Goal: Check status: Check status

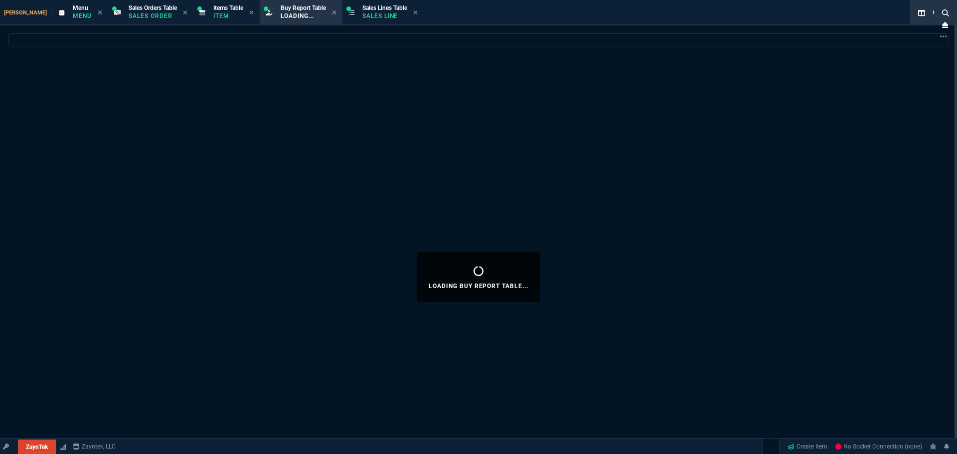
select select "9: OCAM"
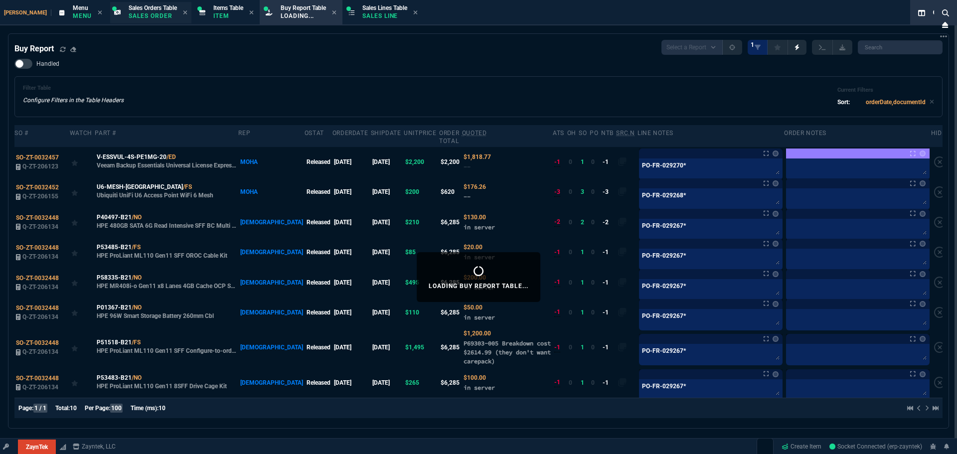
click at [142, 12] on p "Sales Order" at bounding box center [153, 16] width 48 height 8
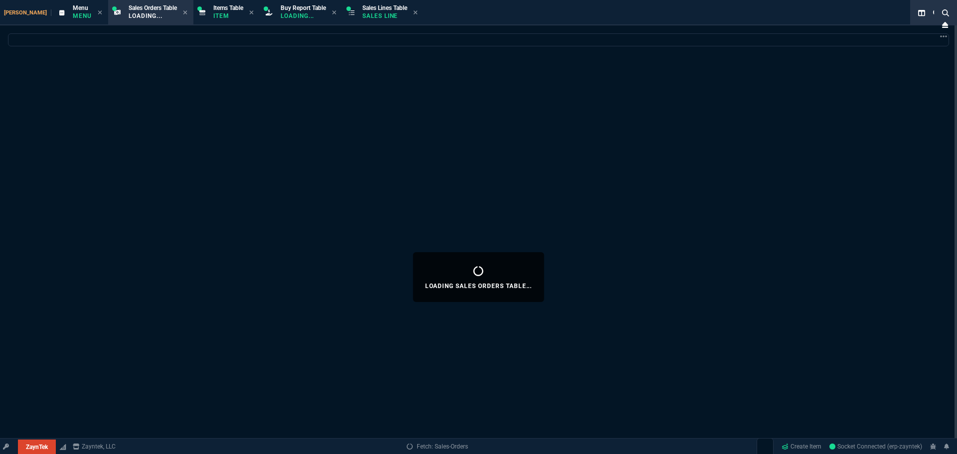
select select
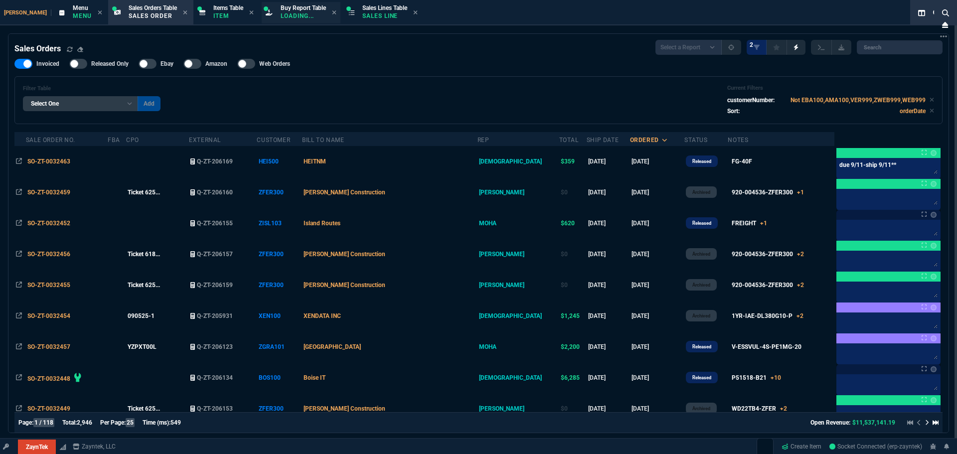
click at [281, 16] on p "Loading..." at bounding box center [303, 16] width 45 height 8
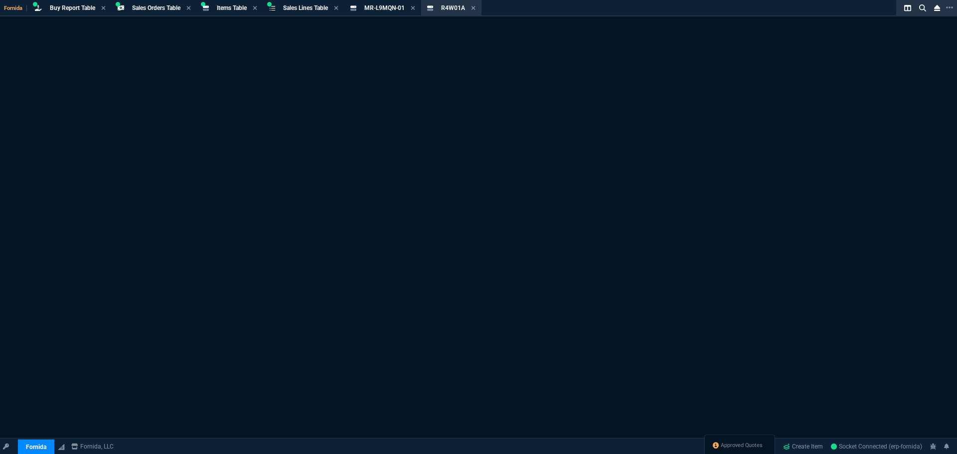
select select "9: OCAM"
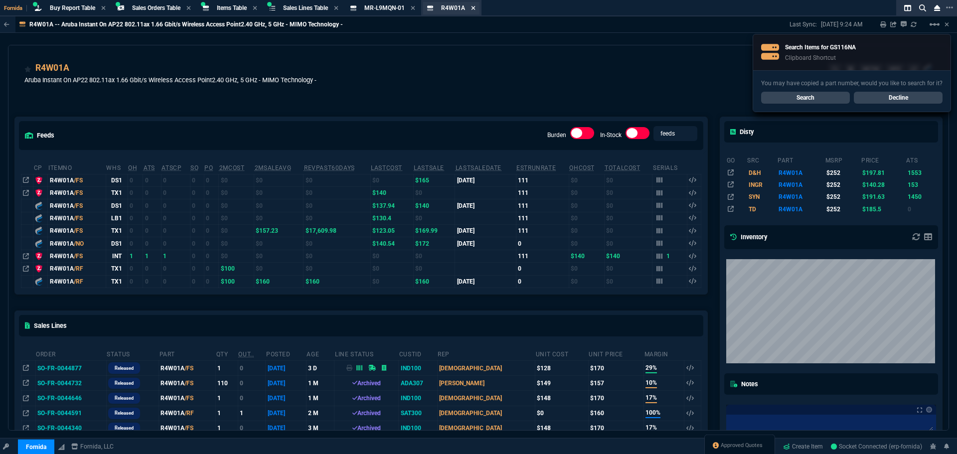
click at [476, 8] on icon at bounding box center [473, 8] width 4 height 6
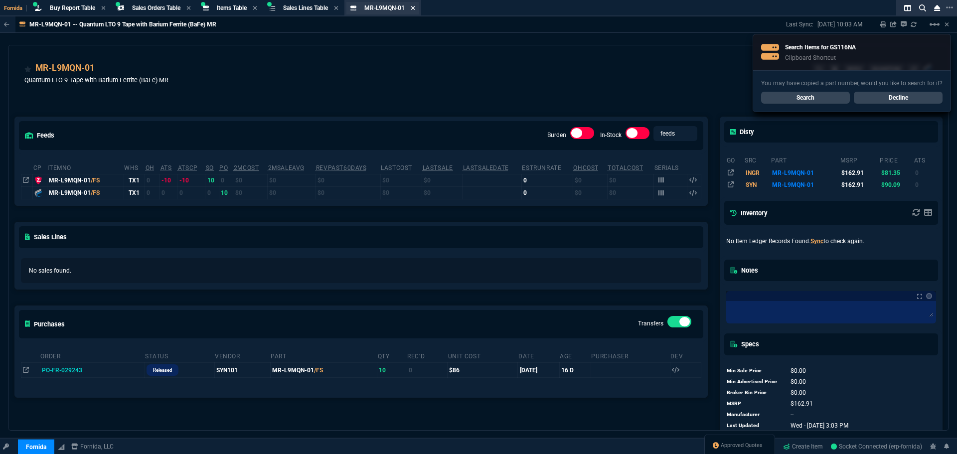
click at [415, 6] on icon at bounding box center [413, 8] width 4 height 6
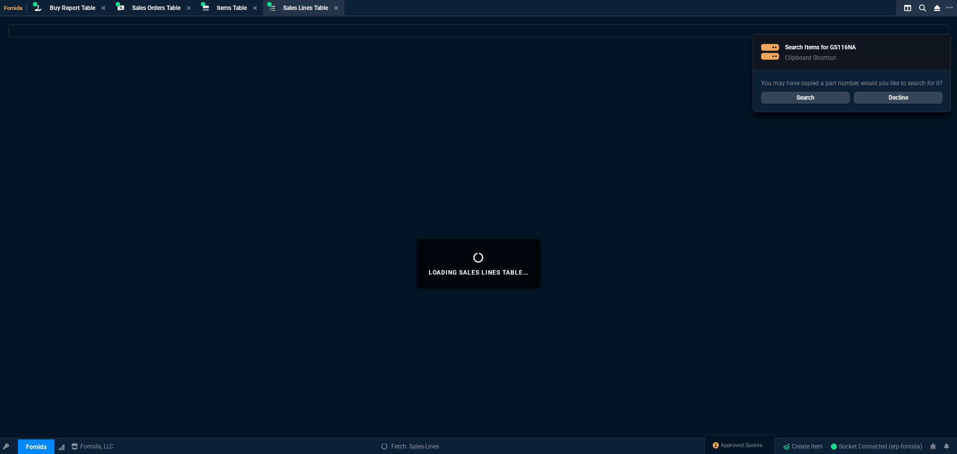
select select
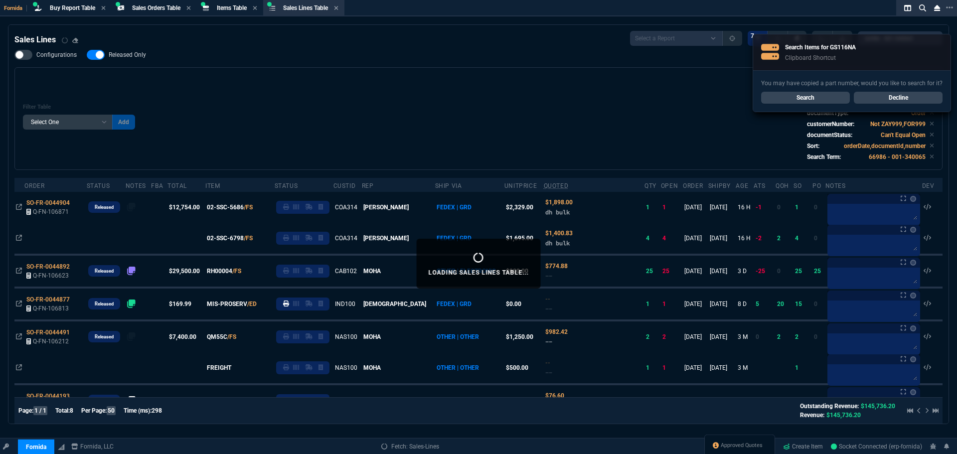
click at [924, 97] on link "Decline" at bounding box center [898, 98] width 89 height 12
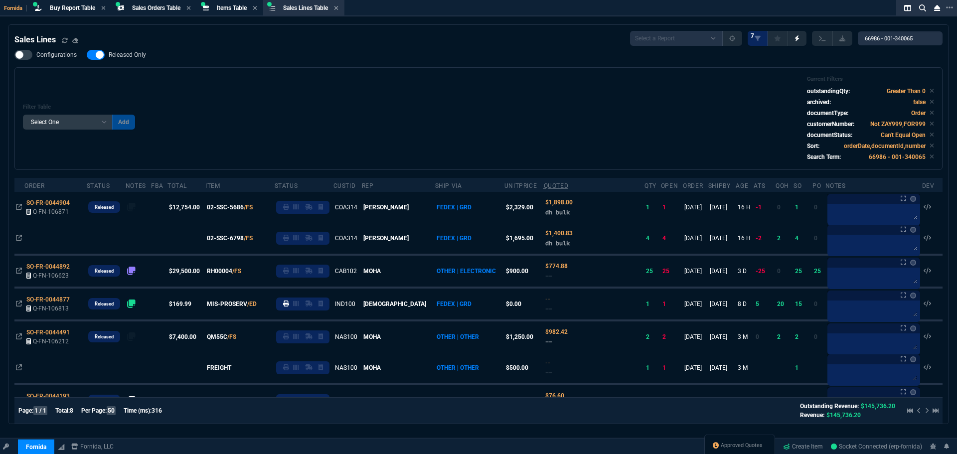
click at [360, 101] on div "Filter Table Select One Add Filter () Age () ATS () Cond (itemVariantCode) Cust…" at bounding box center [478, 119] width 911 height 86
click at [222, 5] on span "Items Table" at bounding box center [232, 7] width 30 height 7
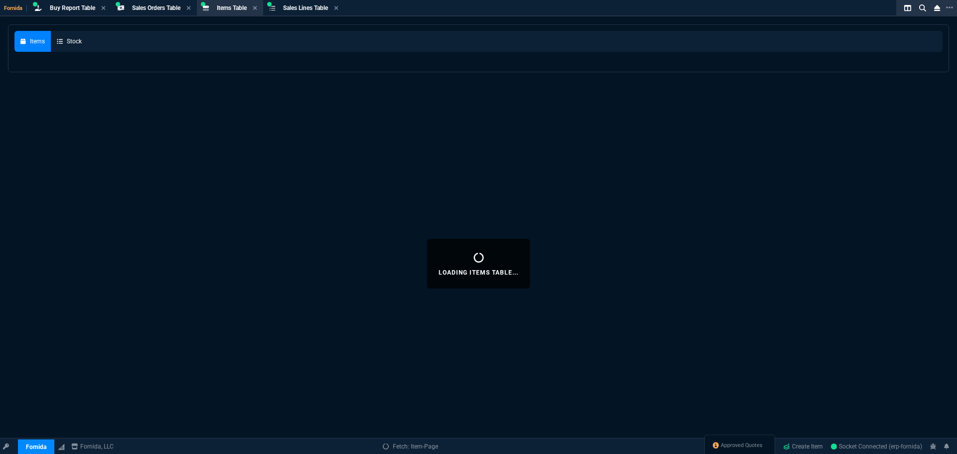
select select
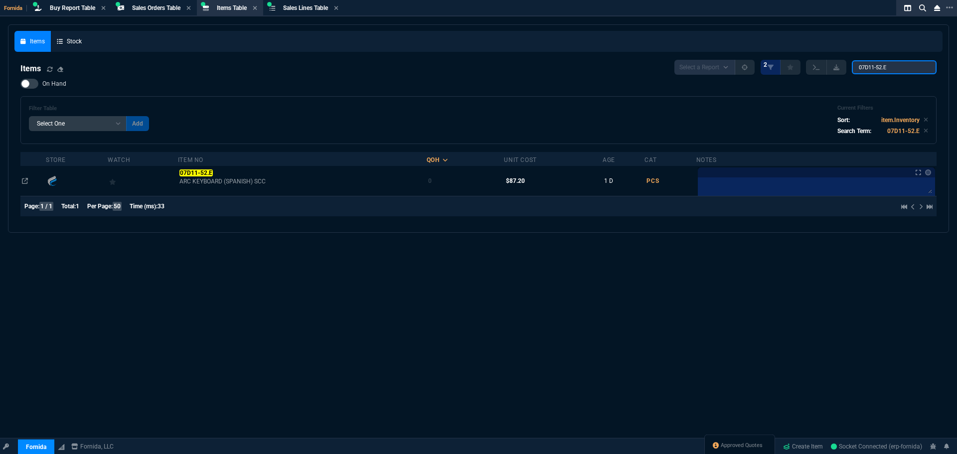
click at [878, 64] on input "07D11-52.E" at bounding box center [894, 67] width 85 height 14
paste input "GS116NA*"
type input "GS116NA*"
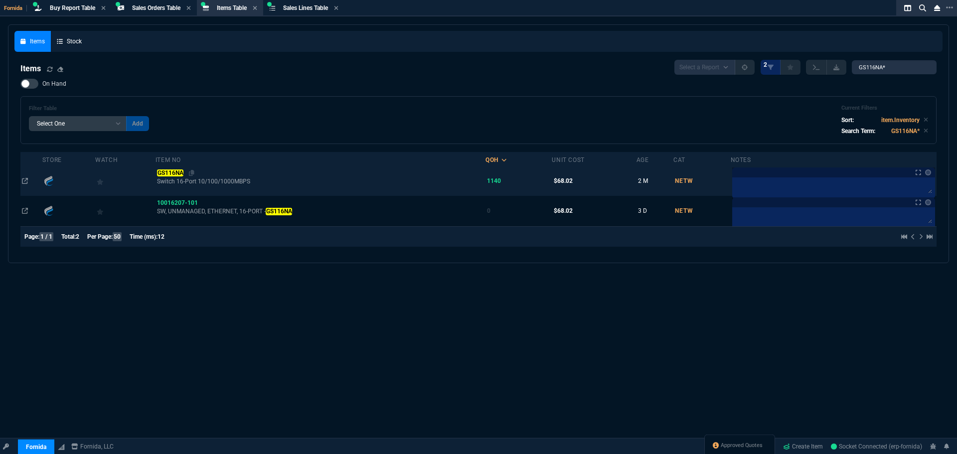
click at [178, 171] on mark "GS116NA" at bounding box center [170, 172] width 26 height 7
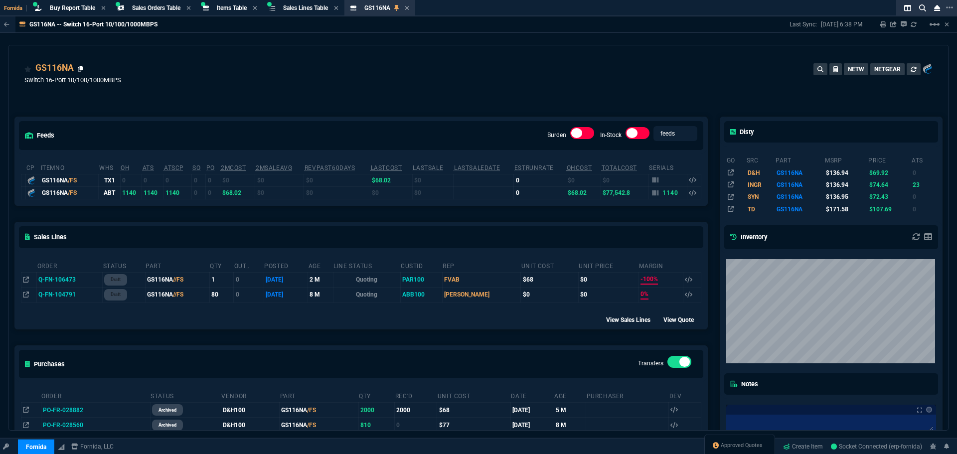
click at [80, 70] on icon at bounding box center [80, 69] width 5 height 6
click at [656, 193] on div "1140" at bounding box center [665, 192] width 26 height 9
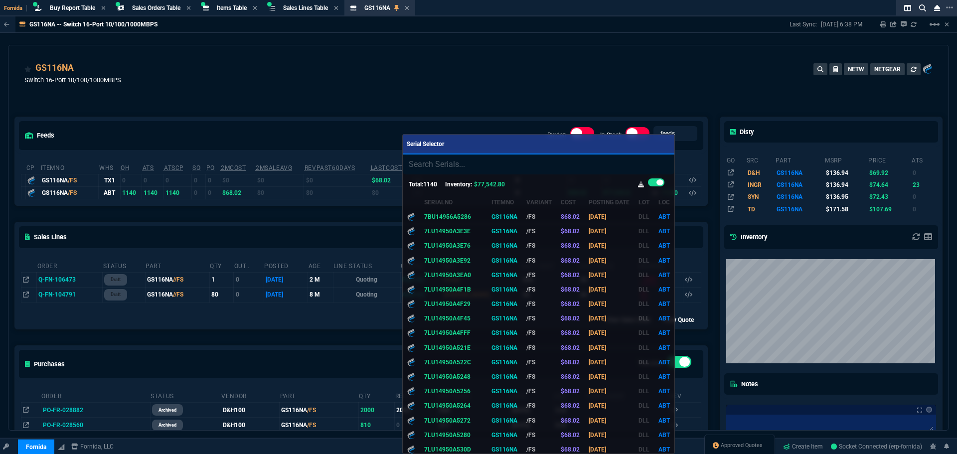
click at [549, 102] on div at bounding box center [478, 227] width 957 height 454
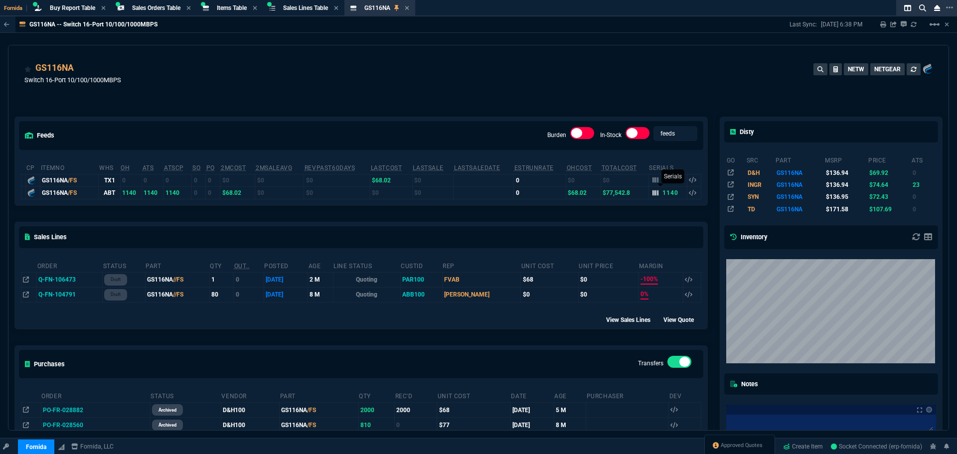
click at [654, 193] on icon at bounding box center [655, 192] width 6 height 5
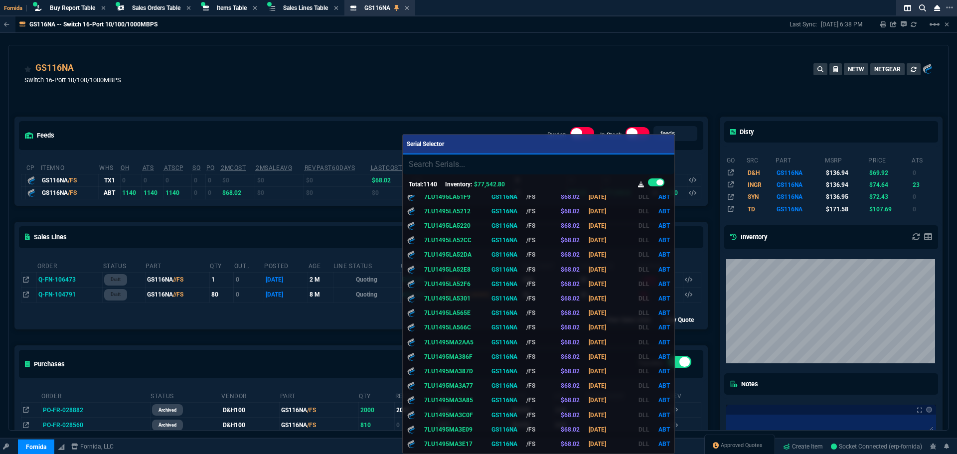
scroll to position [7031, 0]
click at [475, 164] on input "search" at bounding box center [539, 165] width 272 height 20
paste input "7LU14A5NA27C4"
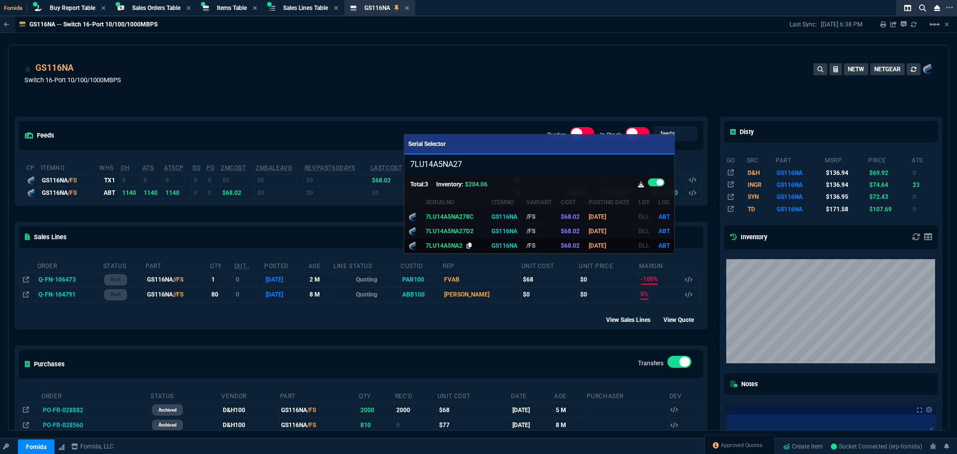
click at [467, 244] on icon at bounding box center [469, 246] width 5 height 6
click at [480, 170] on input "7LU14A5NA27" at bounding box center [539, 165] width 271 height 20
drag, startPoint x: 454, startPoint y: 165, endPoint x: 249, endPoint y: 141, distance: 206.4
click at [249, 141] on div "Serial Selector 7LU14A5NA27 Total: 3 Inventory: $204.06 SerialNo ItemNo Variant…" at bounding box center [478, 227] width 957 height 454
click at [469, 159] on input "7LU14A5NA27" at bounding box center [539, 165] width 271 height 20
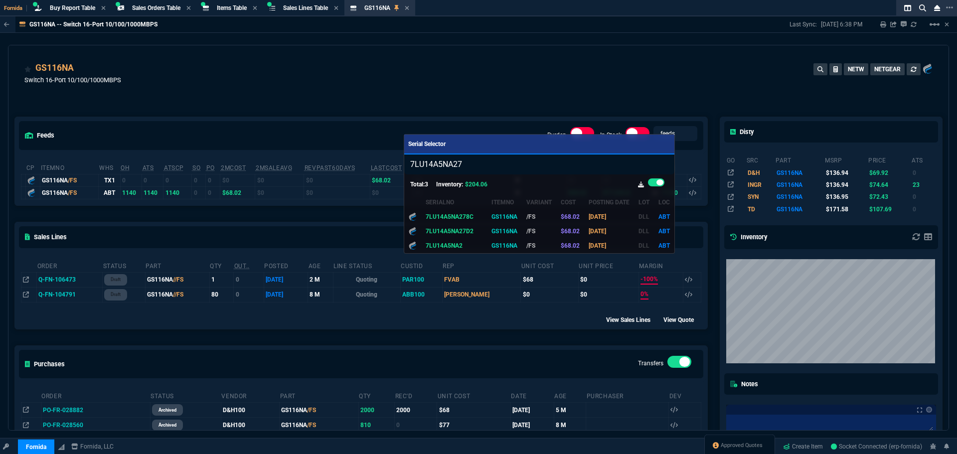
drag, startPoint x: 483, startPoint y: 164, endPoint x: 297, endPoint y: 149, distance: 186.5
click at [297, 149] on div "Serial Selector 7LU14A5NA27 Total: 3 Inventory: $204.06 SerialNo ItemNo Variant…" at bounding box center [478, 227] width 957 height 454
paste input "0A27CE"
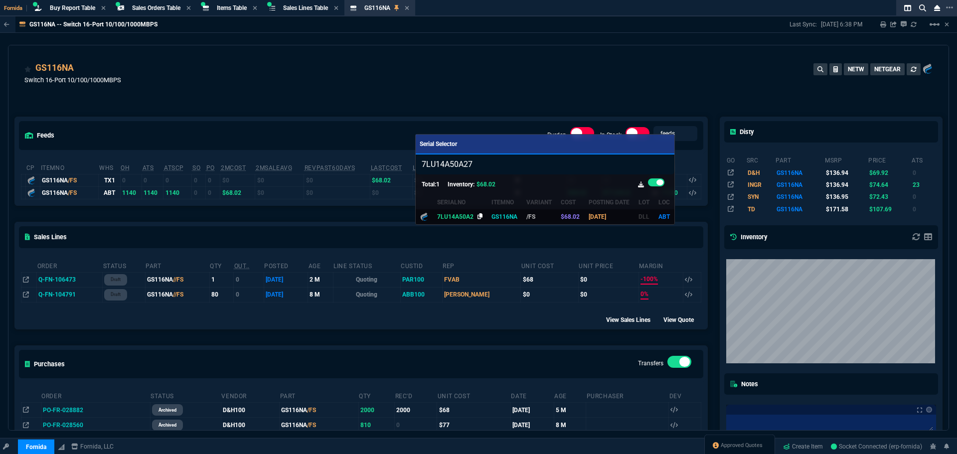
click at [478, 216] on icon at bounding box center [480, 216] width 5 height 6
drag, startPoint x: 497, startPoint y: 165, endPoint x: 209, endPoint y: 116, distance: 291.9
click at [286, 139] on div "Serial Selector 7LU14A50A27 Total: 1 Inventory: $68.02 SerialNo ItemNo Variant …" at bounding box center [478, 227] width 957 height 454
paste input "95AA3DD"
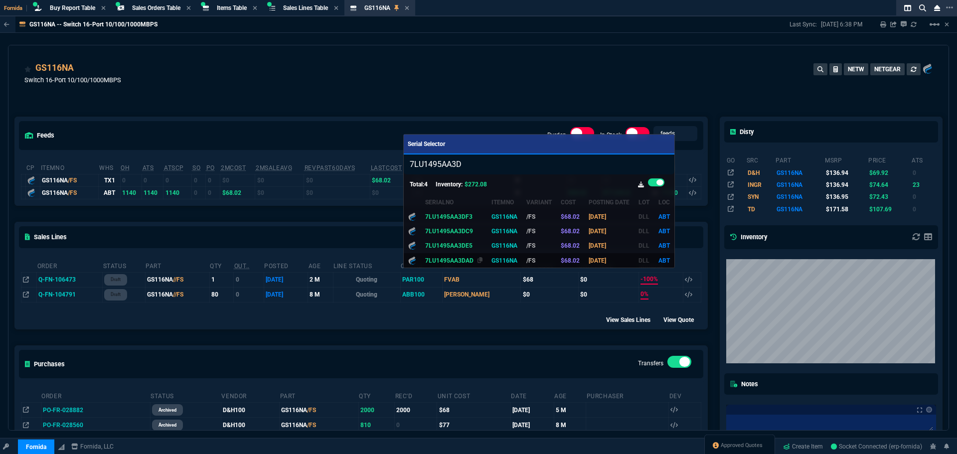
type input "7LU1495AA3D"
click at [456, 258] on span "7LU1495AA3DAD" at bounding box center [449, 260] width 48 height 7
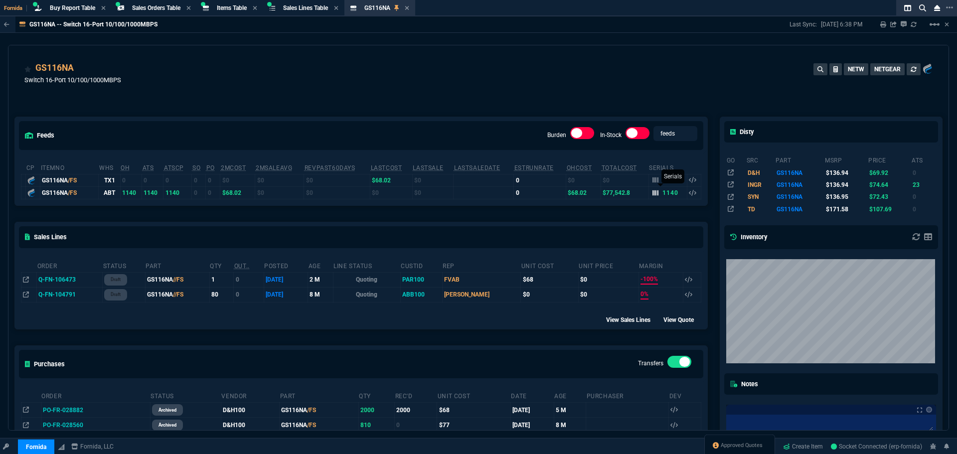
click at [652, 193] on icon at bounding box center [655, 192] width 6 height 5
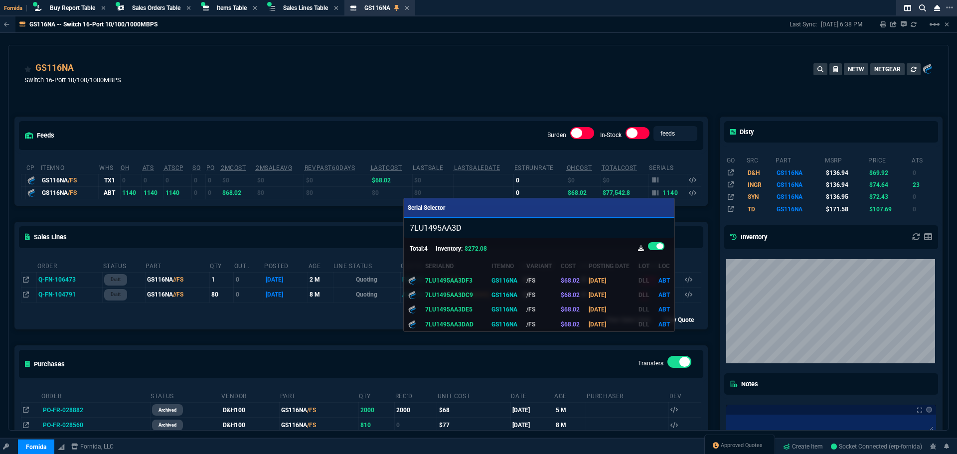
drag, startPoint x: 494, startPoint y: 220, endPoint x: 313, endPoint y: 205, distance: 182.0
click at [390, 219] on div "Serial Selector 7LU1495AA3D Total: 4 Inventory: $272.08 SerialNo ItemNo Variant…" at bounding box center [478, 227] width 957 height 454
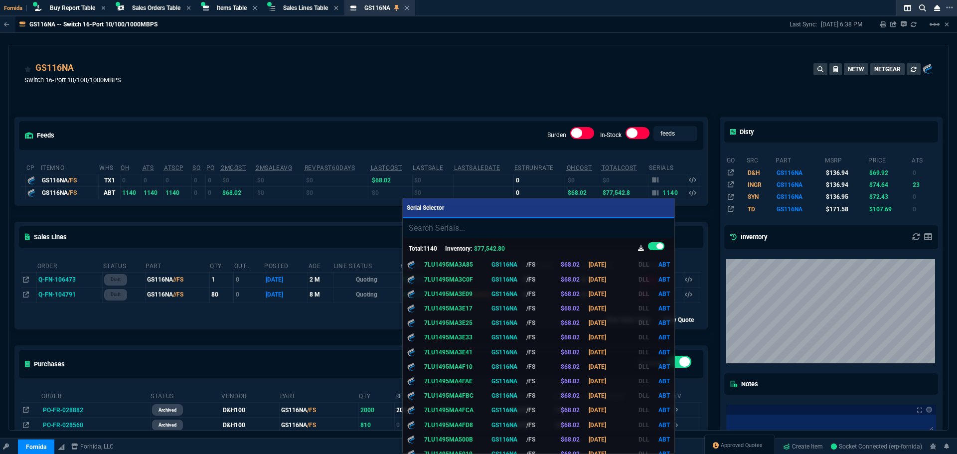
scroll to position [7030, 0]
click at [473, 207] on link "Serial Selector" at bounding box center [539, 208] width 272 height 20
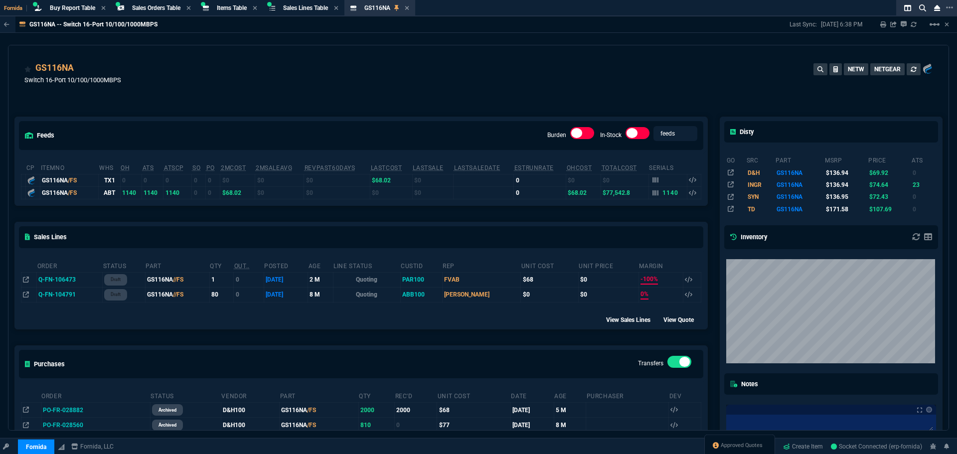
click at [648, 194] on td "1140" at bounding box center [667, 192] width 38 height 12
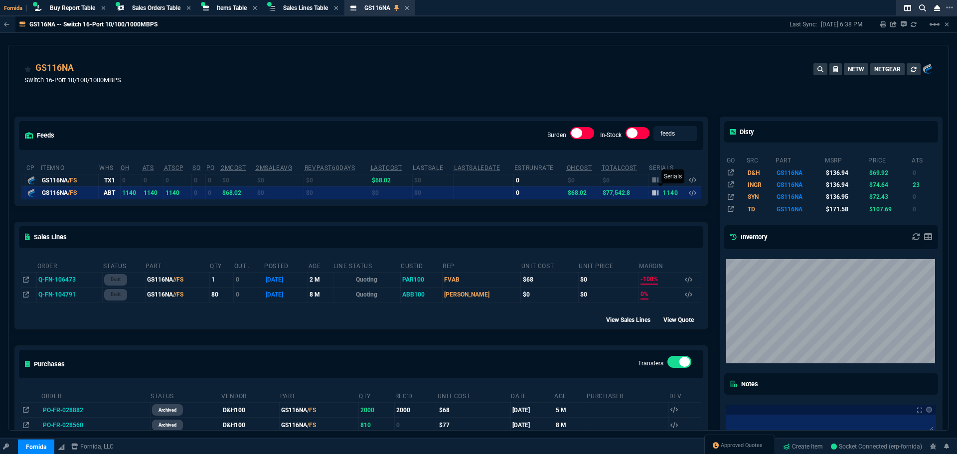
click at [652, 193] on icon at bounding box center [655, 192] width 6 height 5
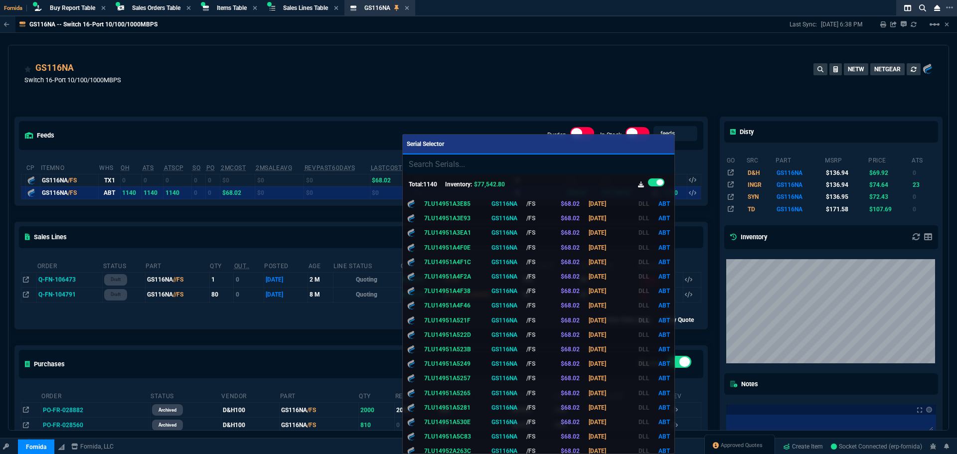
scroll to position [374, 0]
click at [415, 161] on input "search" at bounding box center [539, 165] width 272 height 20
paste input "7LU1495AA3DD7"
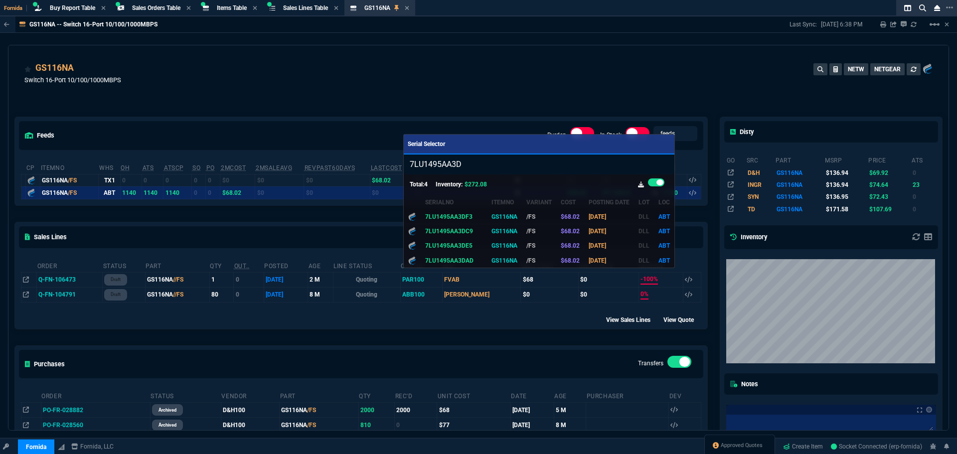
click at [489, 167] on input "7LU1495AA3D" at bounding box center [539, 165] width 271 height 20
drag, startPoint x: 457, startPoint y: 158, endPoint x: 381, endPoint y: 137, distance: 78.1
click at [310, 147] on div "Serial Selector 7LU1495AA3D Total: 4 Inventory: $272.08 SerialNo ItemNo Variant…" at bounding box center [478, 227] width 957 height 454
paste input "D7"
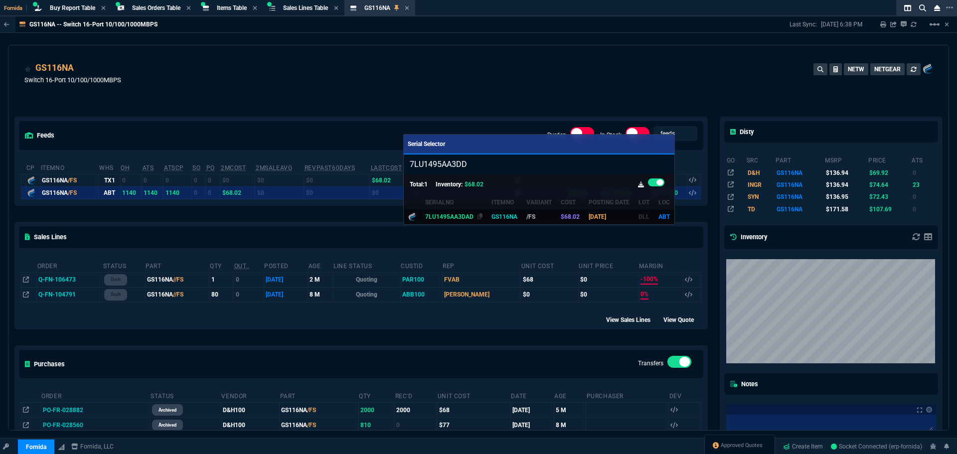
type input "7LU1495AA3DD"
click at [464, 220] on span "7LU1495AA3DAD" at bounding box center [449, 216] width 48 height 7
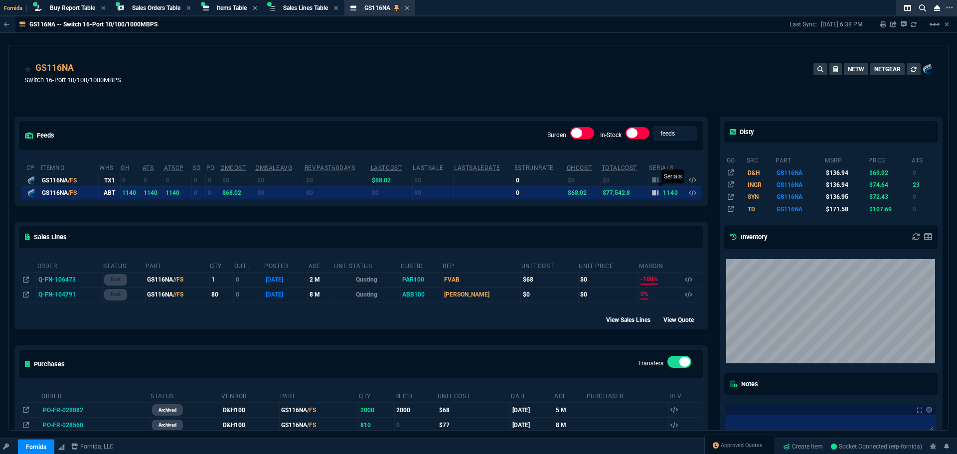
click at [653, 194] on icon at bounding box center [655, 192] width 6 height 5
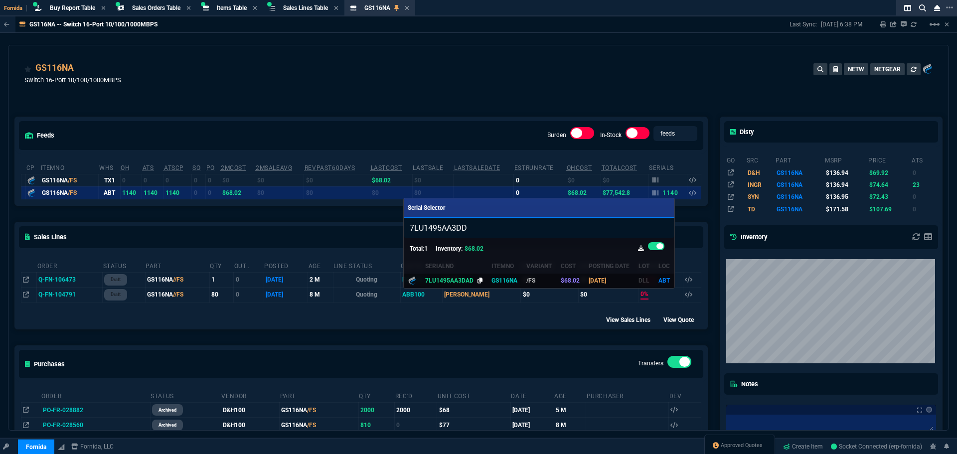
click at [478, 283] on icon at bounding box center [480, 281] width 5 height 6
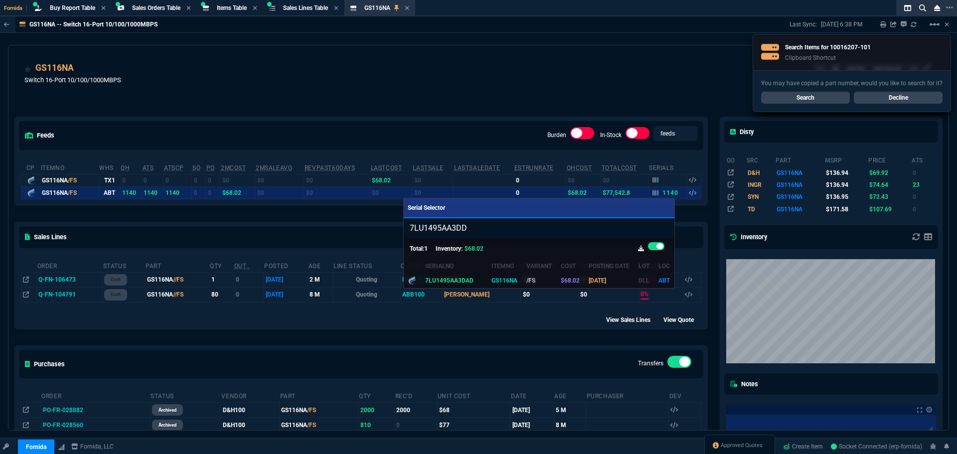
click at [790, 97] on div at bounding box center [478, 227] width 957 height 454
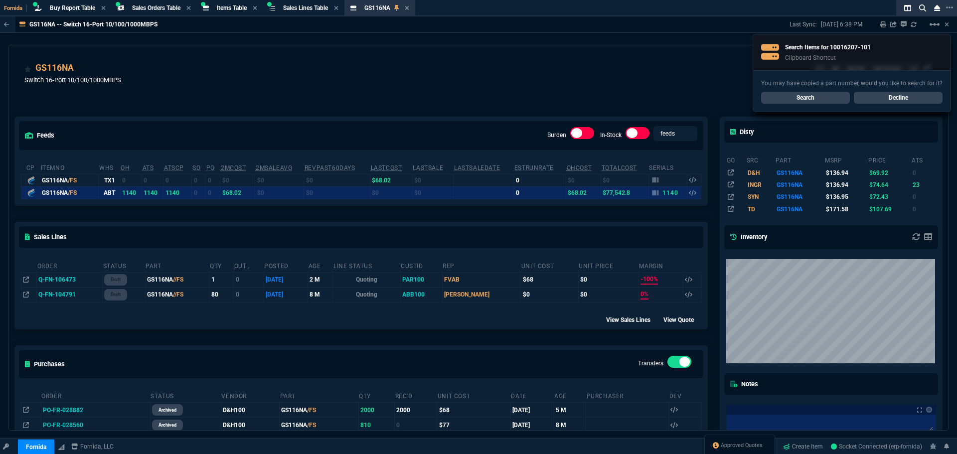
click at [789, 97] on link "Search" at bounding box center [805, 98] width 89 height 12
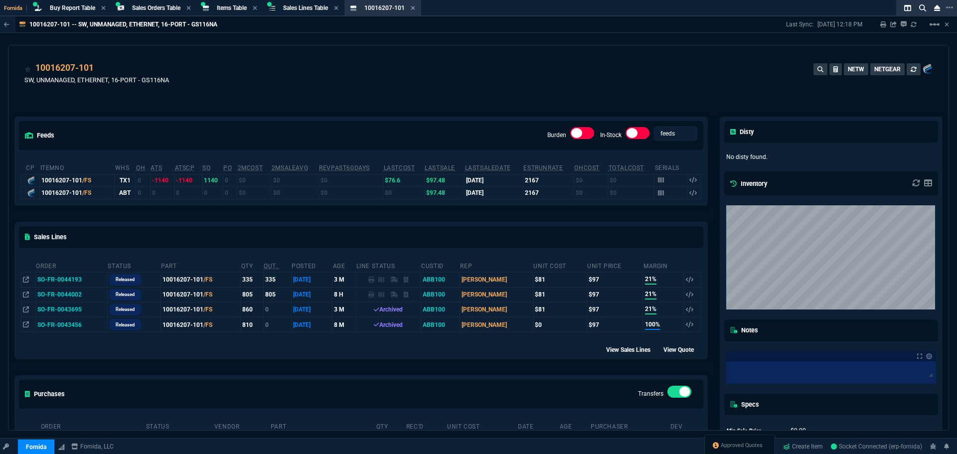
click at [67, 293] on td "SO-FR-0044002" at bounding box center [71, 294] width 72 height 15
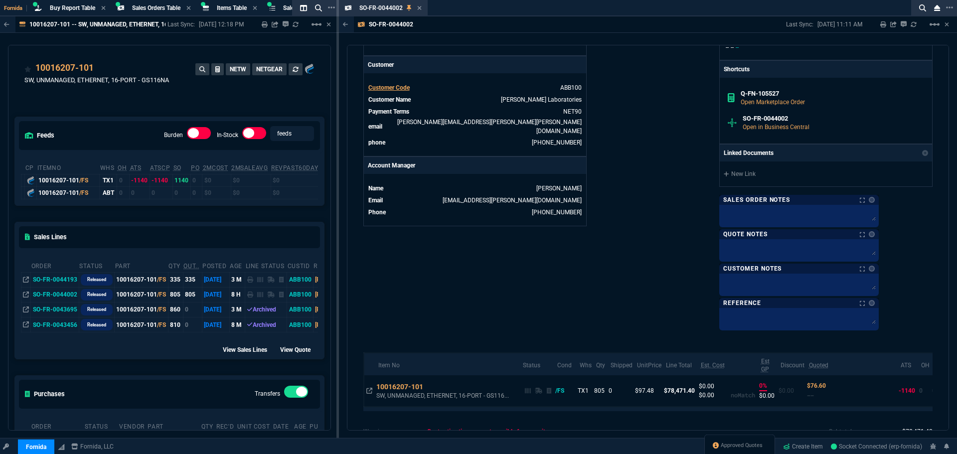
scroll to position [458, 0]
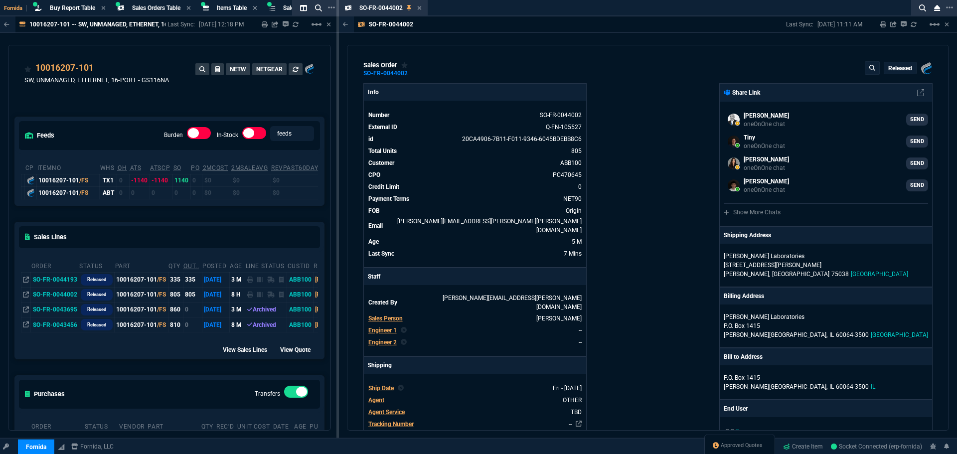
select select "9: OCAM"
